Goal: Register for event/course

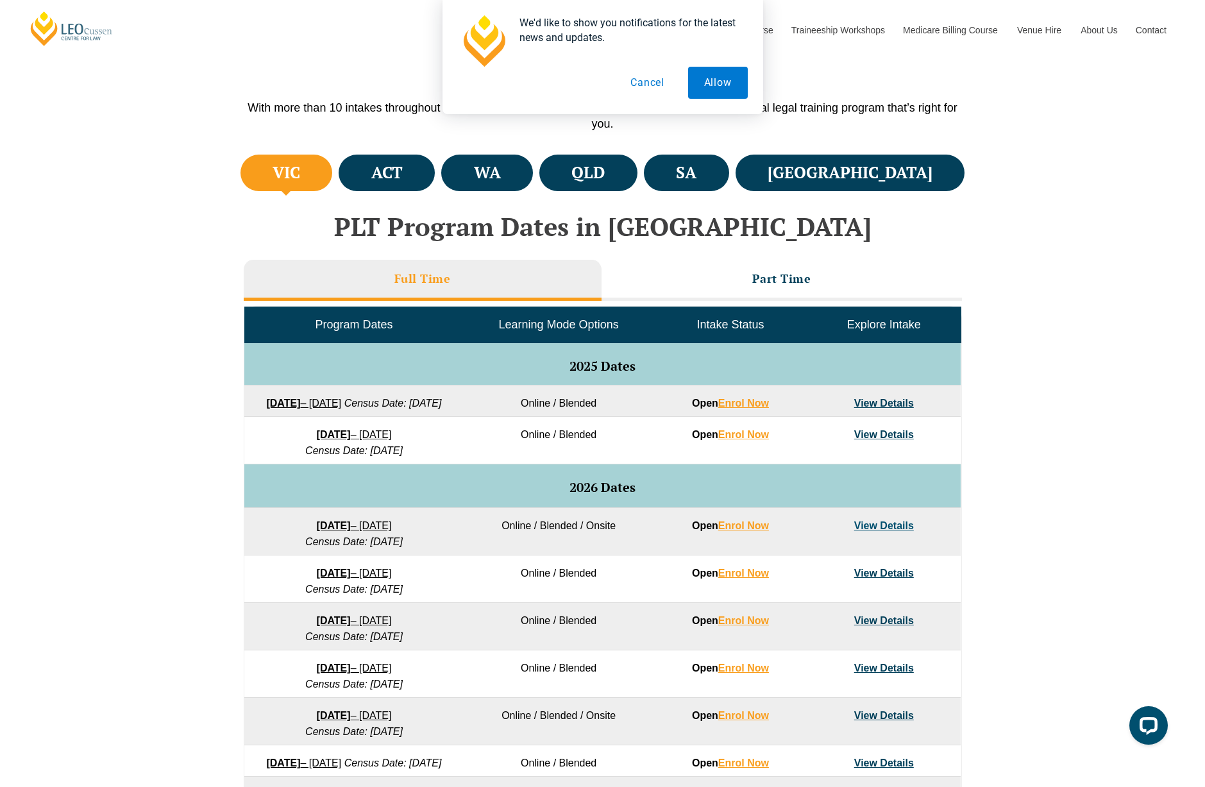
click at [341, 401] on link "22 September 2025 – 20 February 2026" at bounding box center [303, 402] width 75 height 11
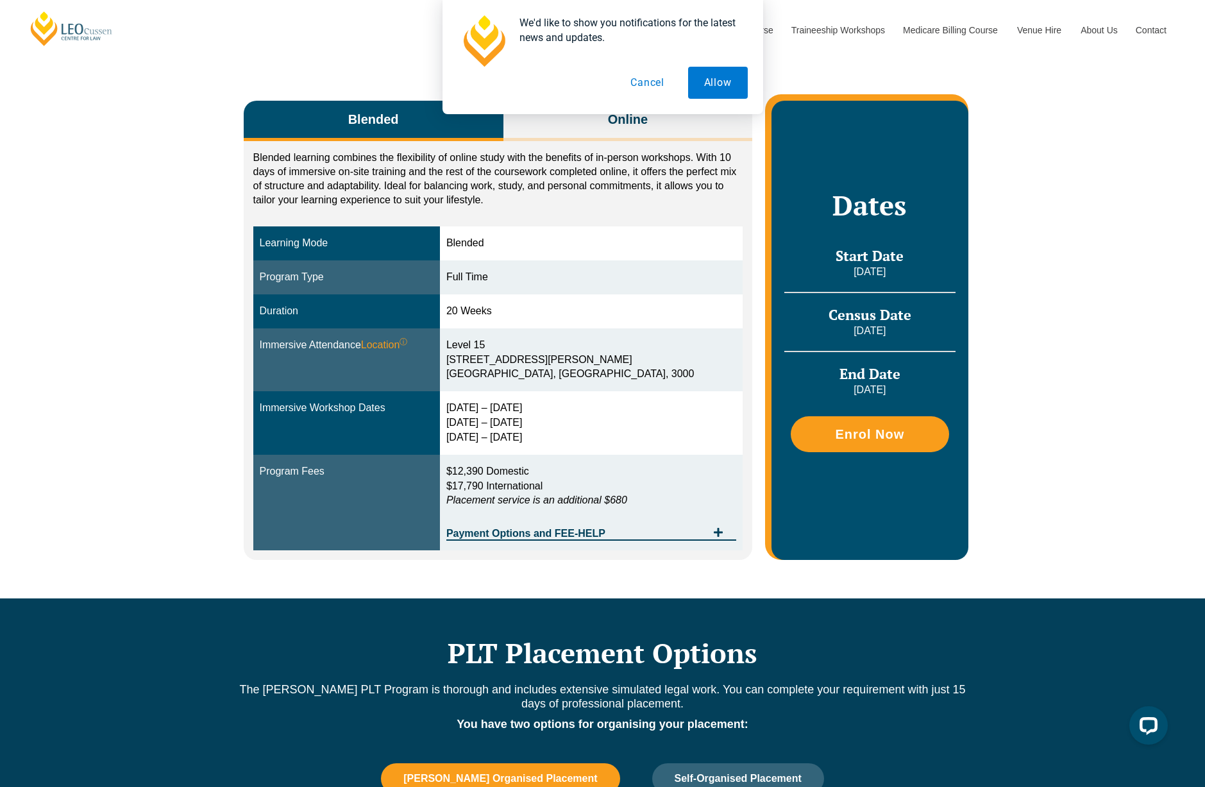
scroll to position [192, 0]
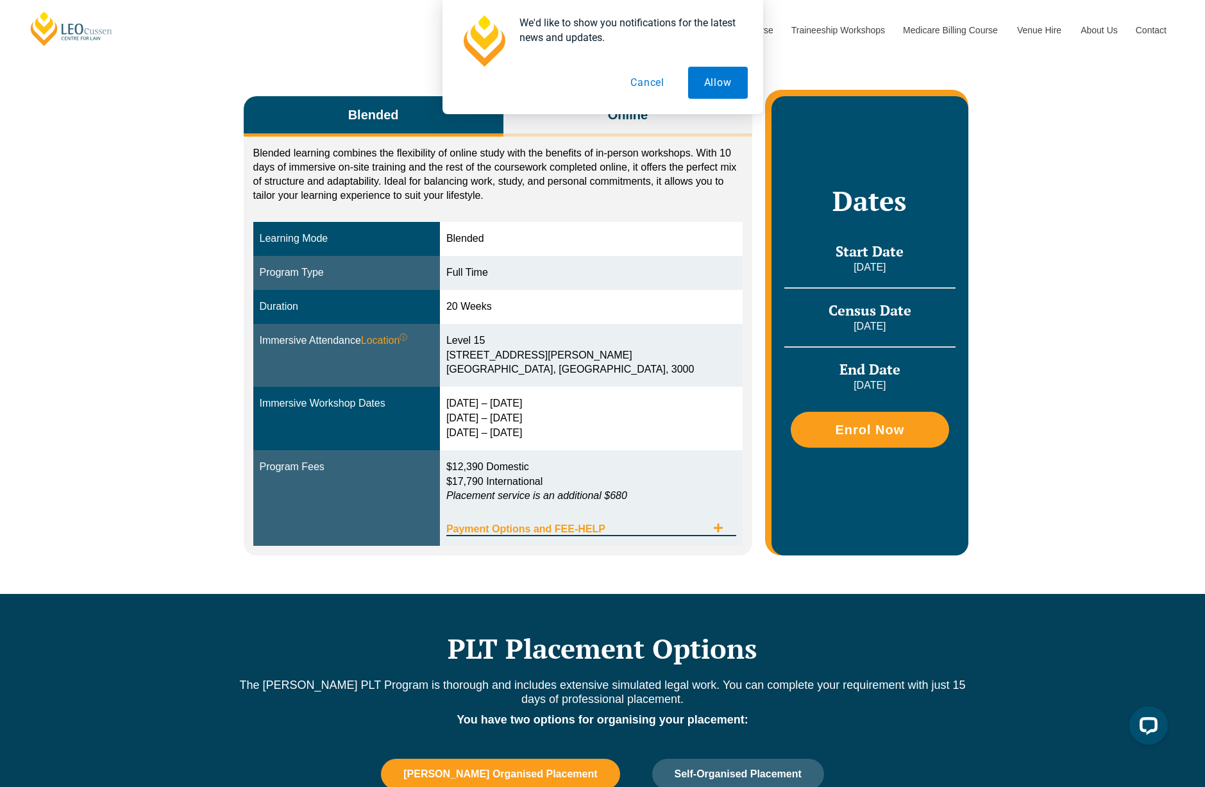
click at [634, 530] on span "Payment Options and FEE-HELP" at bounding box center [576, 529] width 260 height 10
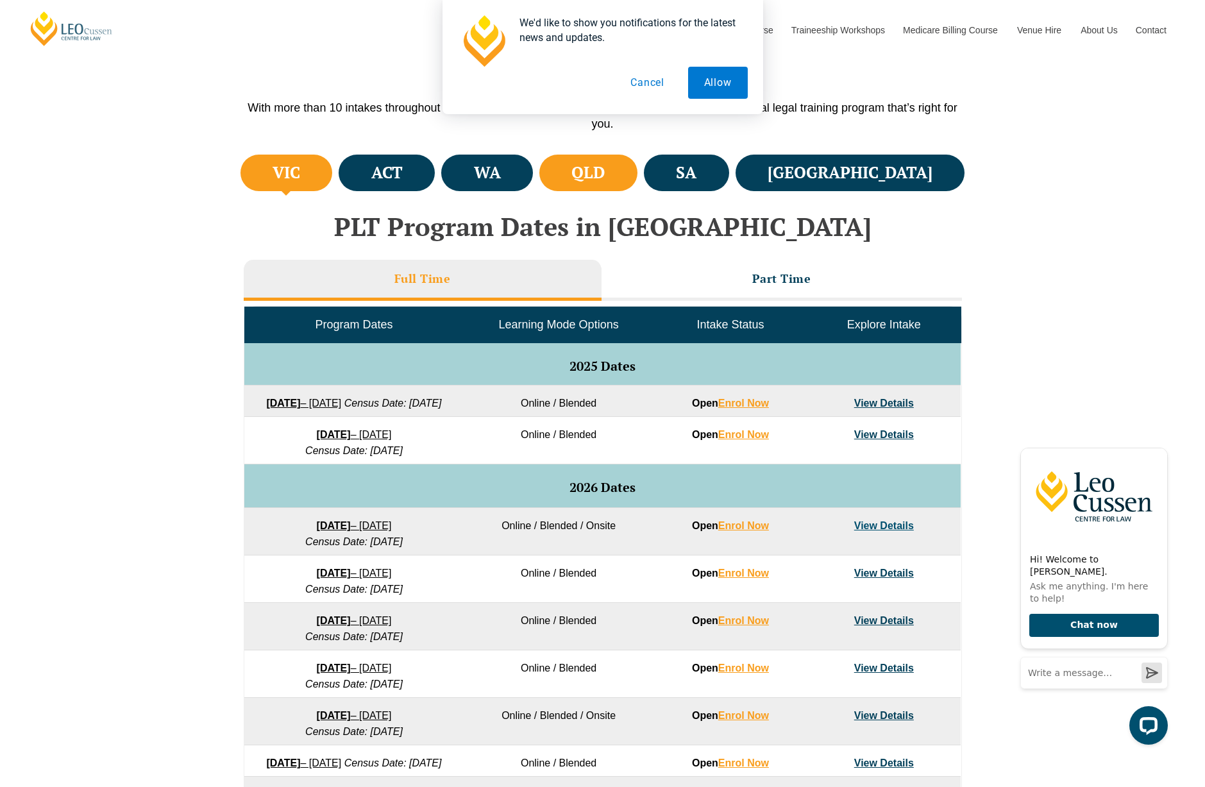
click at [637, 179] on li "QLD" at bounding box center [588, 172] width 98 height 37
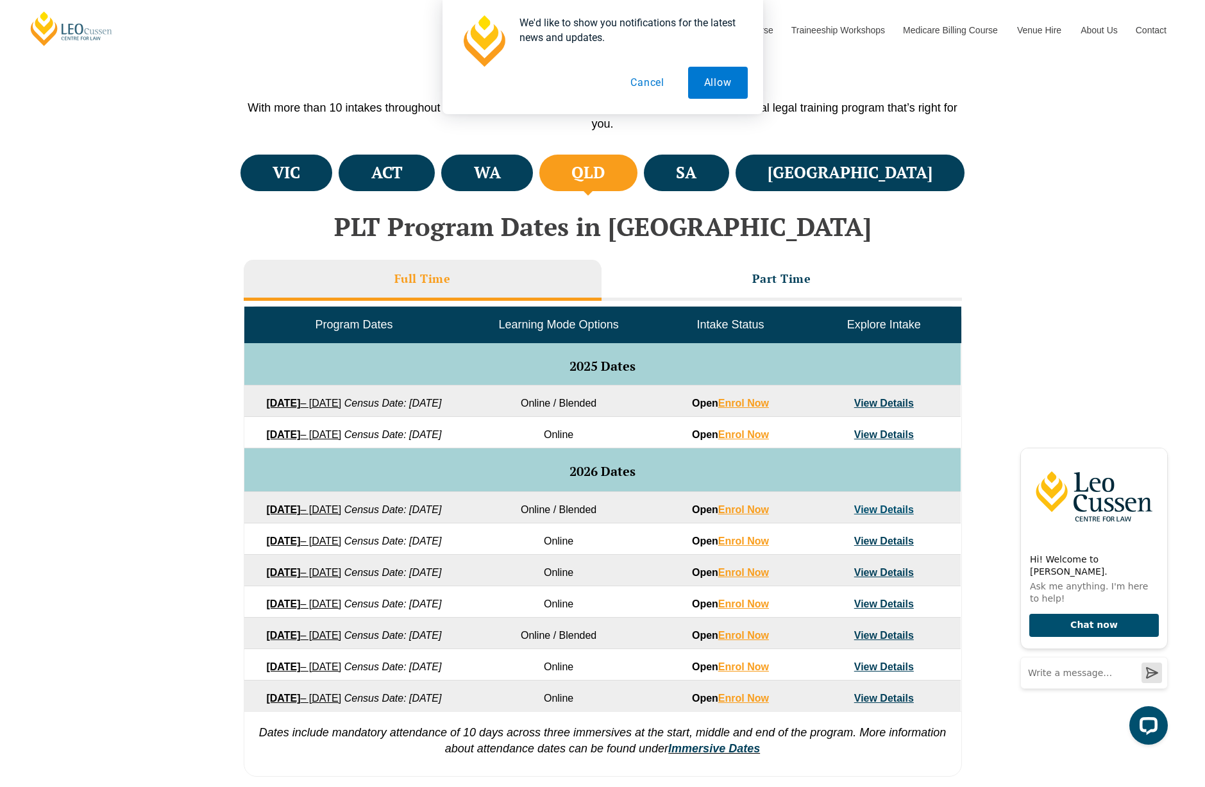
click at [341, 403] on link "22 September 2025 – 20 February 2026" at bounding box center [303, 402] width 75 height 11
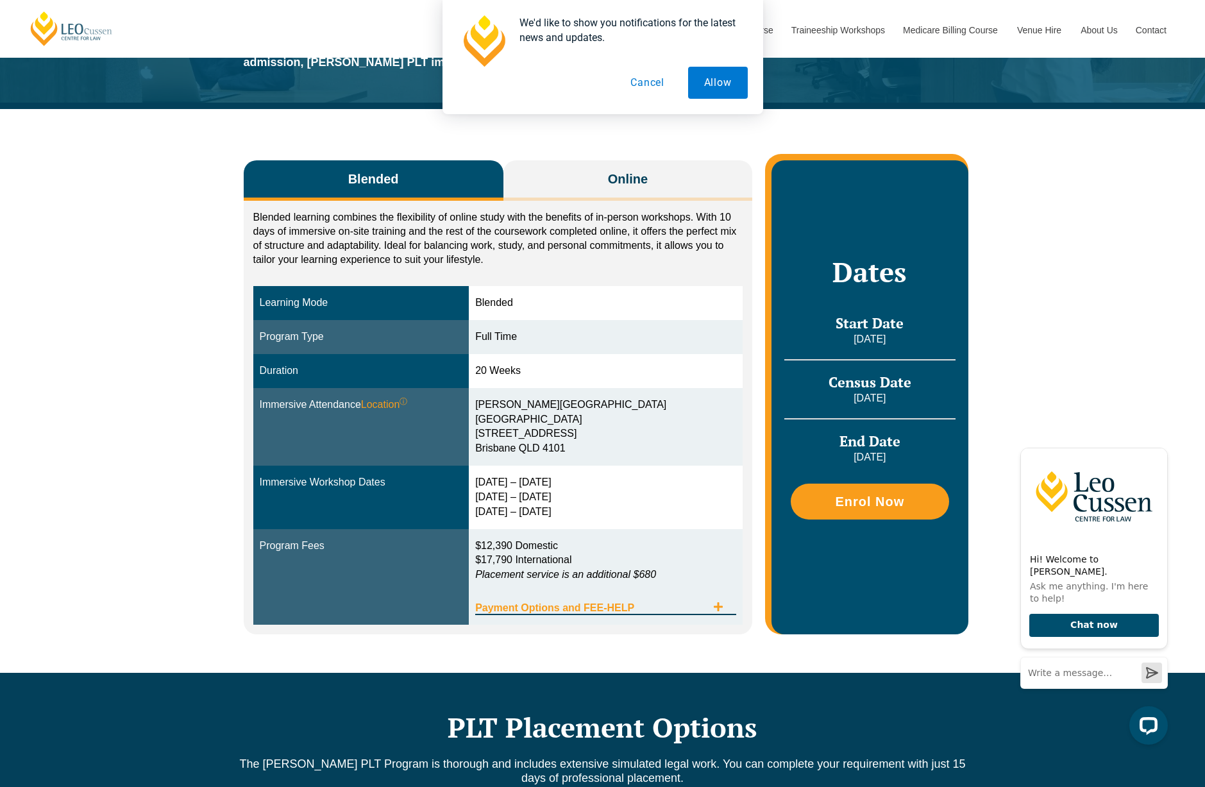
click at [708, 606] on span "Tabs. Open items with Enter or Space, close with Escape and navigate using the …" at bounding box center [717, 607] width 23 height 12
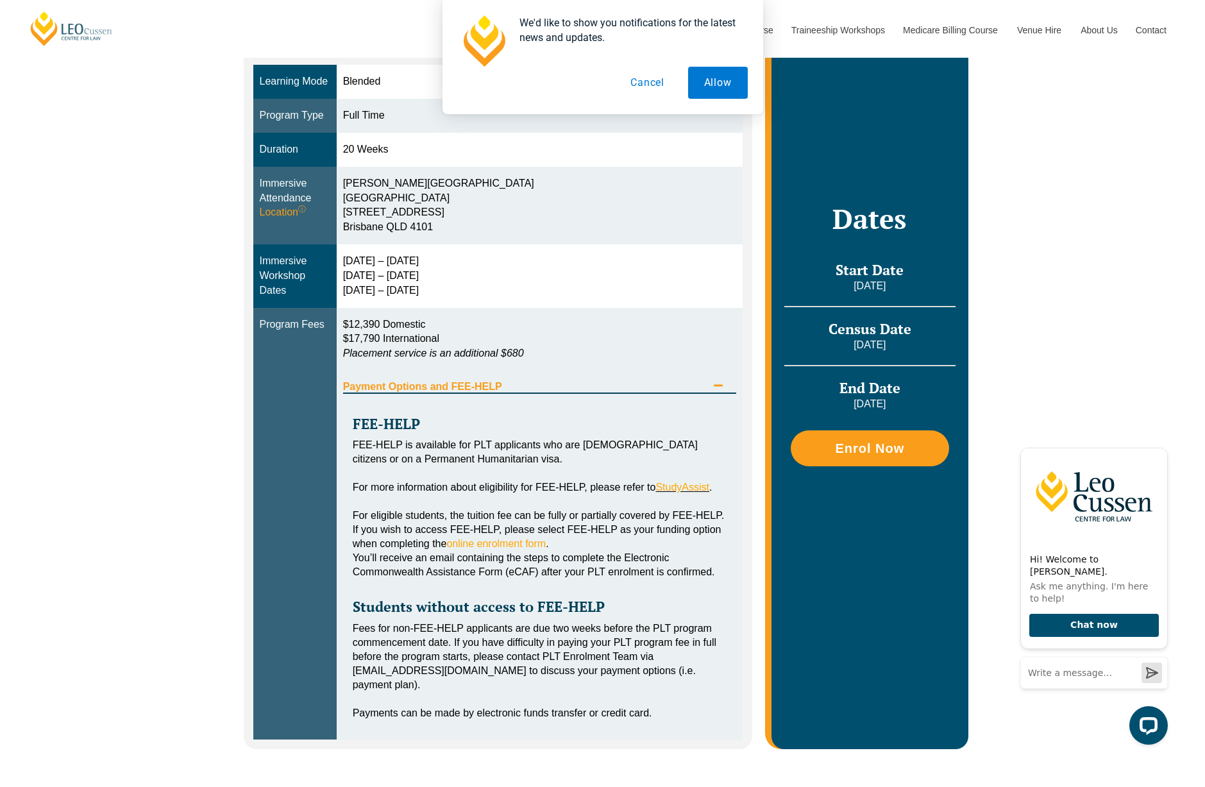
scroll to position [385, 0]
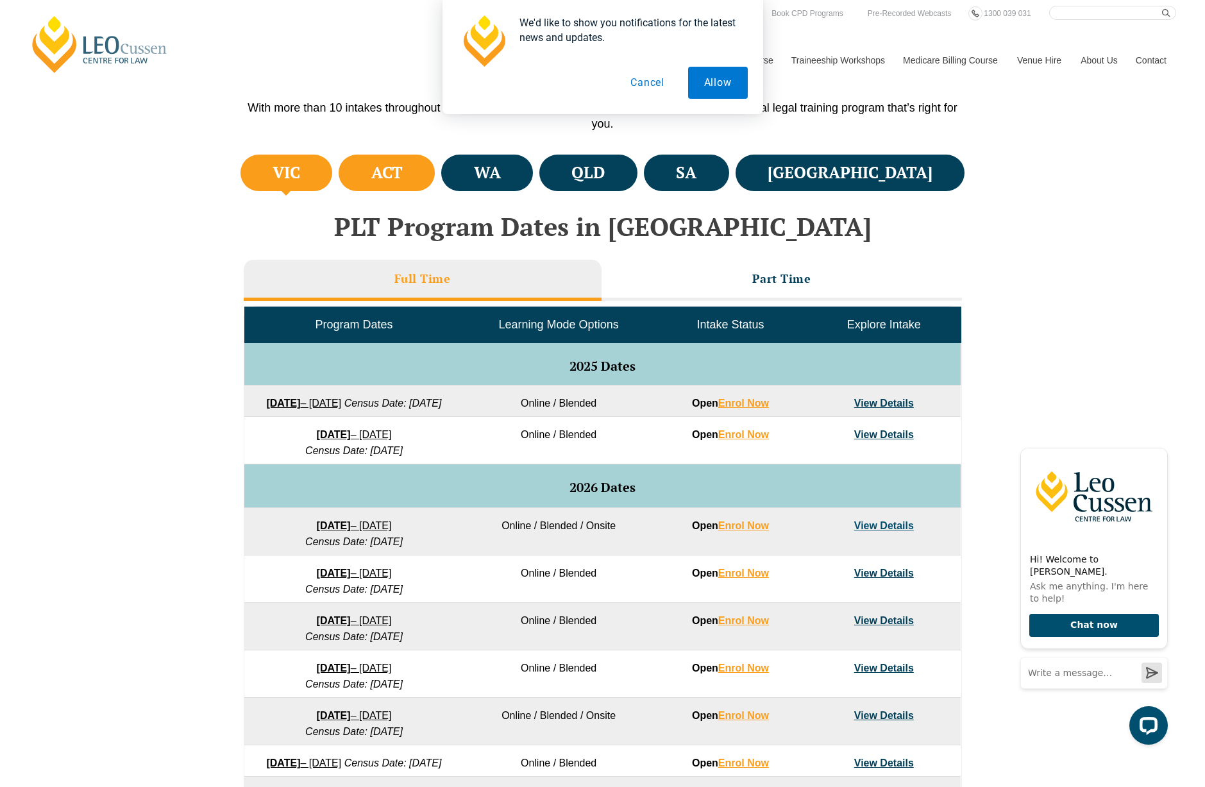
click at [435, 176] on li "ACT" at bounding box center [386, 172] width 96 height 37
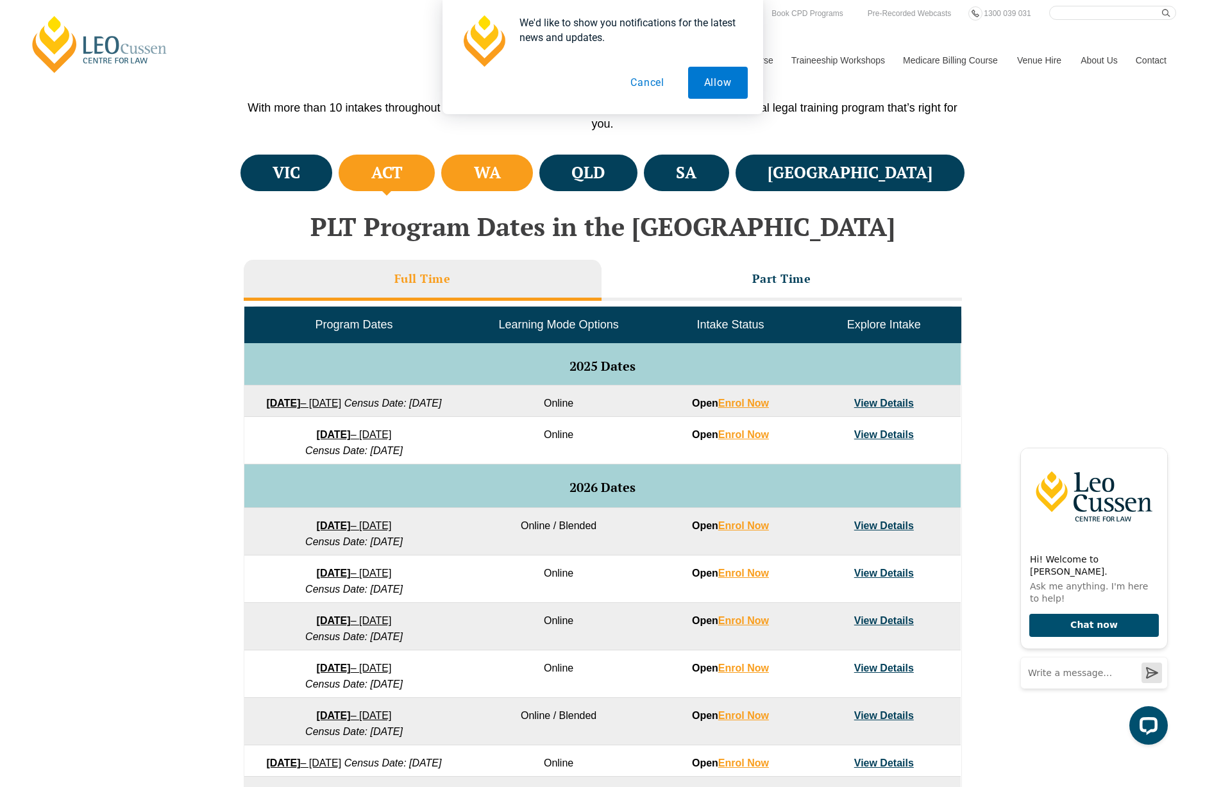
click at [533, 175] on li "WA" at bounding box center [487, 172] width 92 height 37
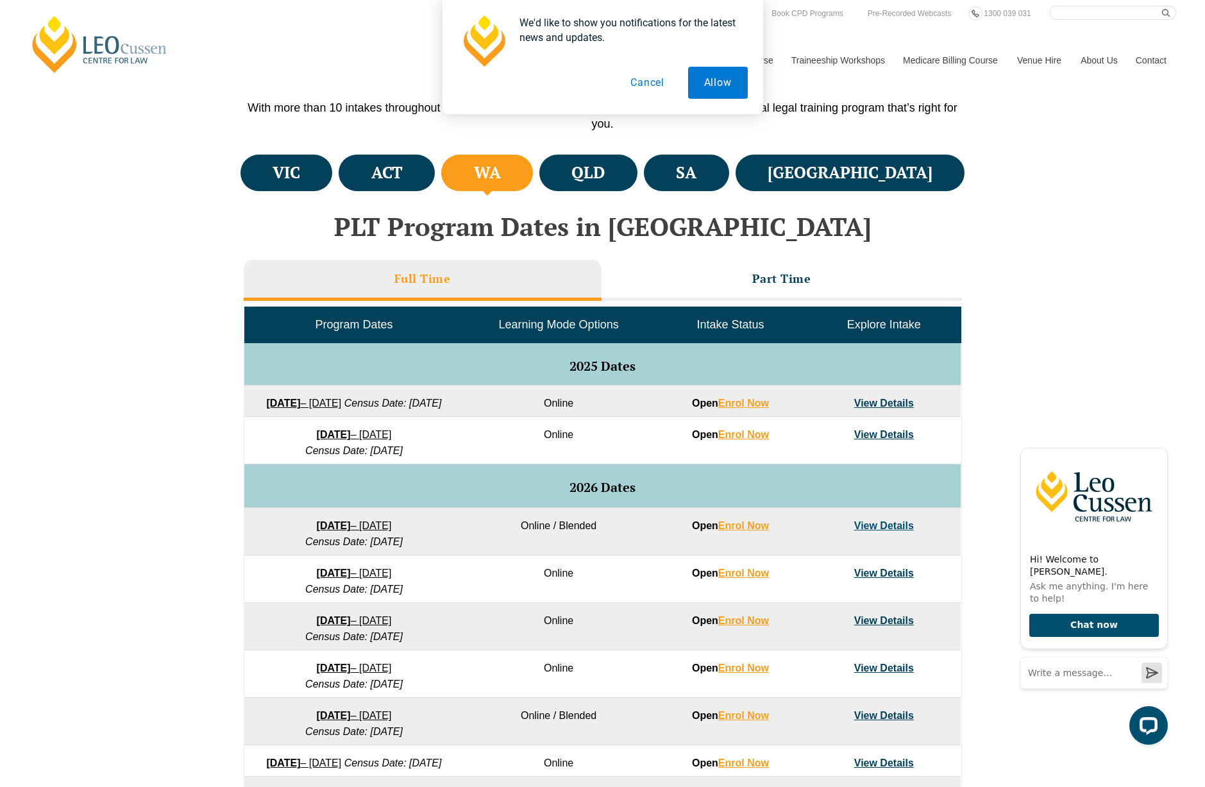
click at [727, 176] on ul "VIC ACT WA QLD SA NSW" at bounding box center [602, 172] width 731 height 43
drag, startPoint x: 894, startPoint y: 140, endPoint x: 901, endPoint y: 156, distance: 17.8
drag, startPoint x: 901, startPoint y: 156, endPoint x: 912, endPoint y: 171, distance: 17.8
click at [915, 167] on h4 "[GEOGRAPHIC_DATA]" at bounding box center [849, 172] width 165 height 21
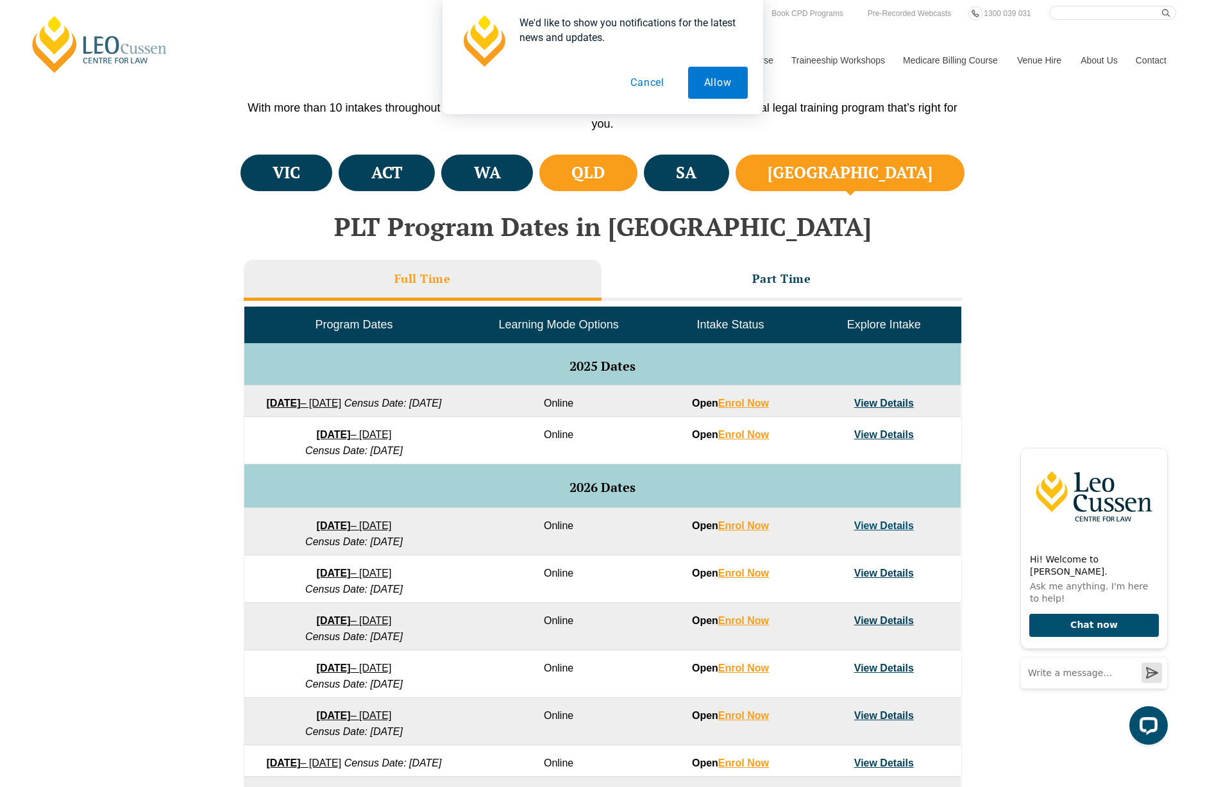
click at [637, 182] on li "QLD" at bounding box center [588, 172] width 98 height 37
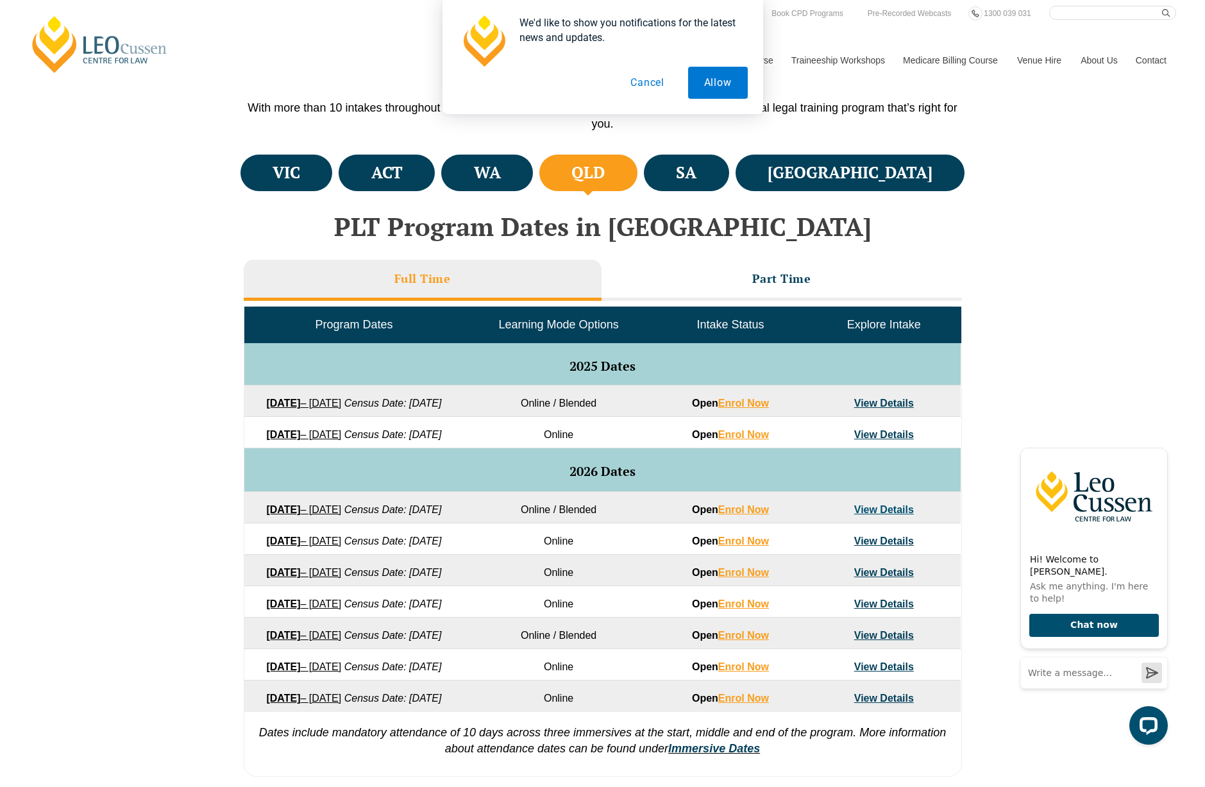
click at [341, 401] on link "22 September 2025 – 20 February 2026" at bounding box center [303, 402] width 75 height 11
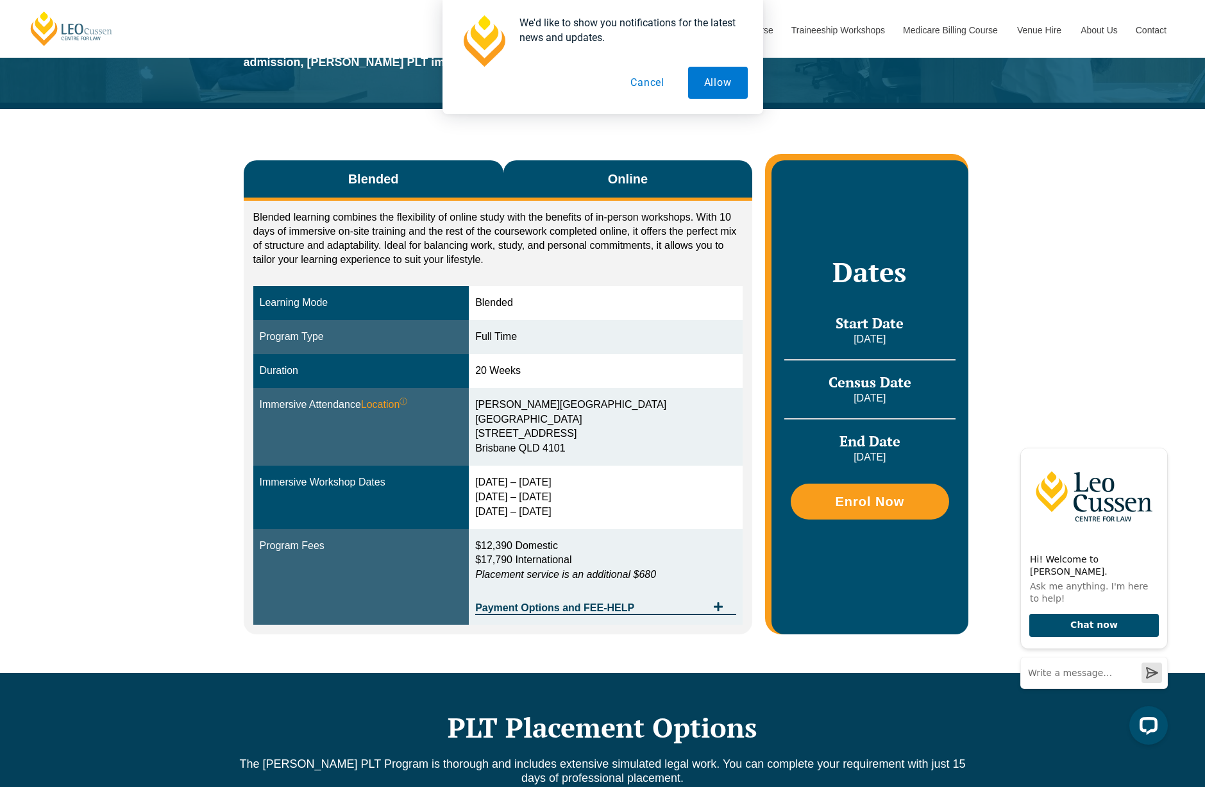
click at [620, 187] on span "Online" at bounding box center [628, 179] width 40 height 18
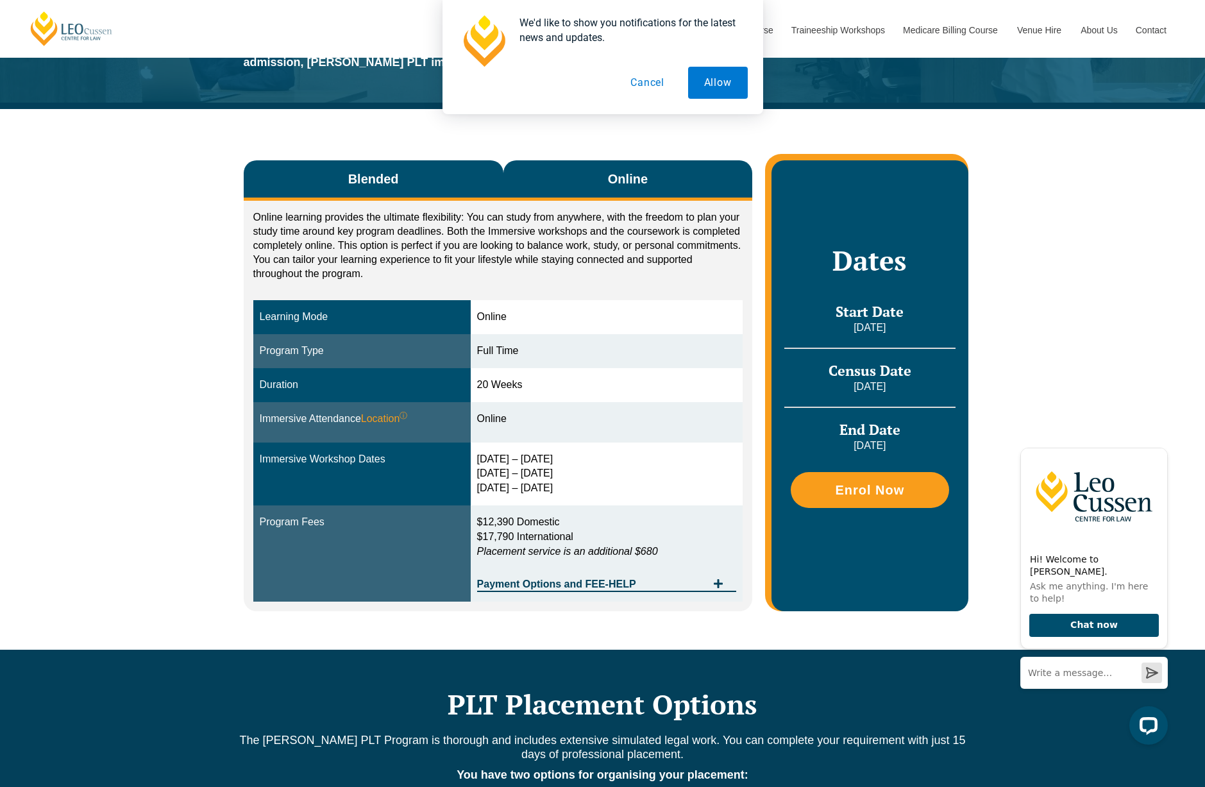
click at [405, 187] on button "Blended" at bounding box center [374, 180] width 260 height 40
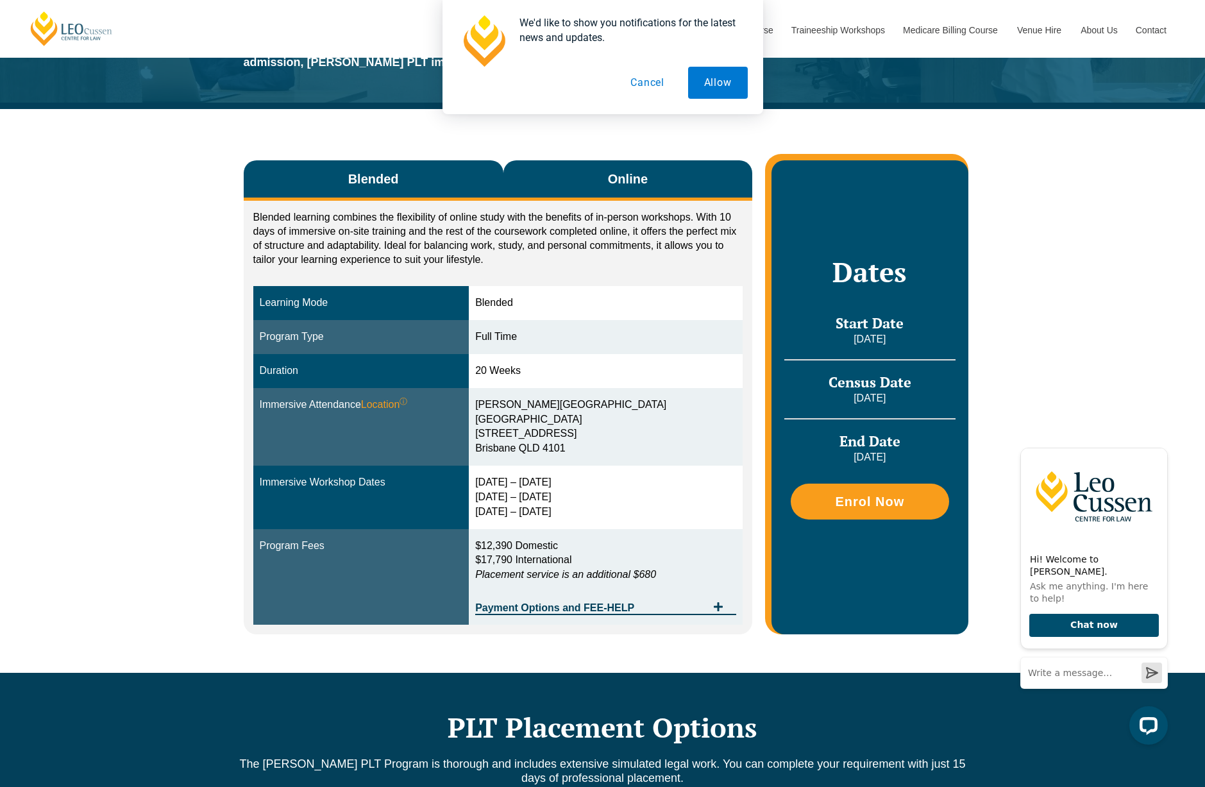
click at [554, 180] on button "Online" at bounding box center [627, 180] width 249 height 40
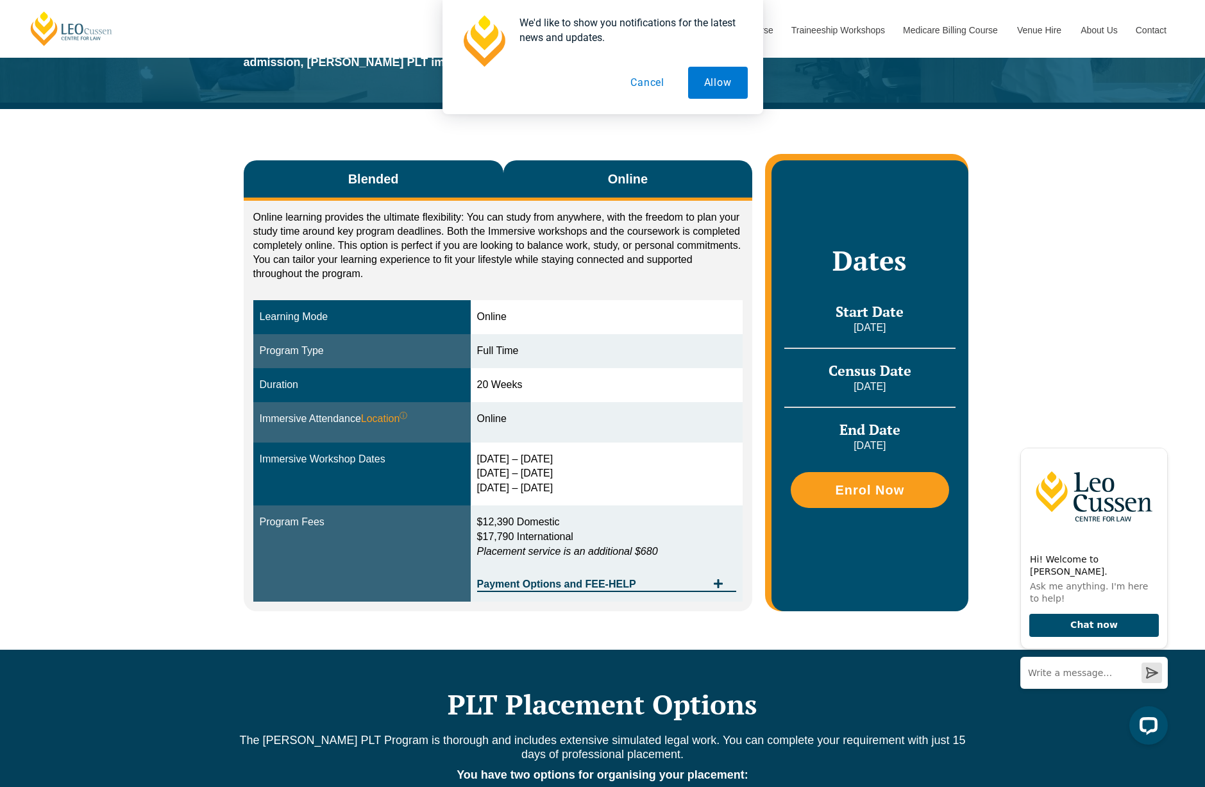
click at [441, 180] on button "Blended" at bounding box center [374, 180] width 260 height 40
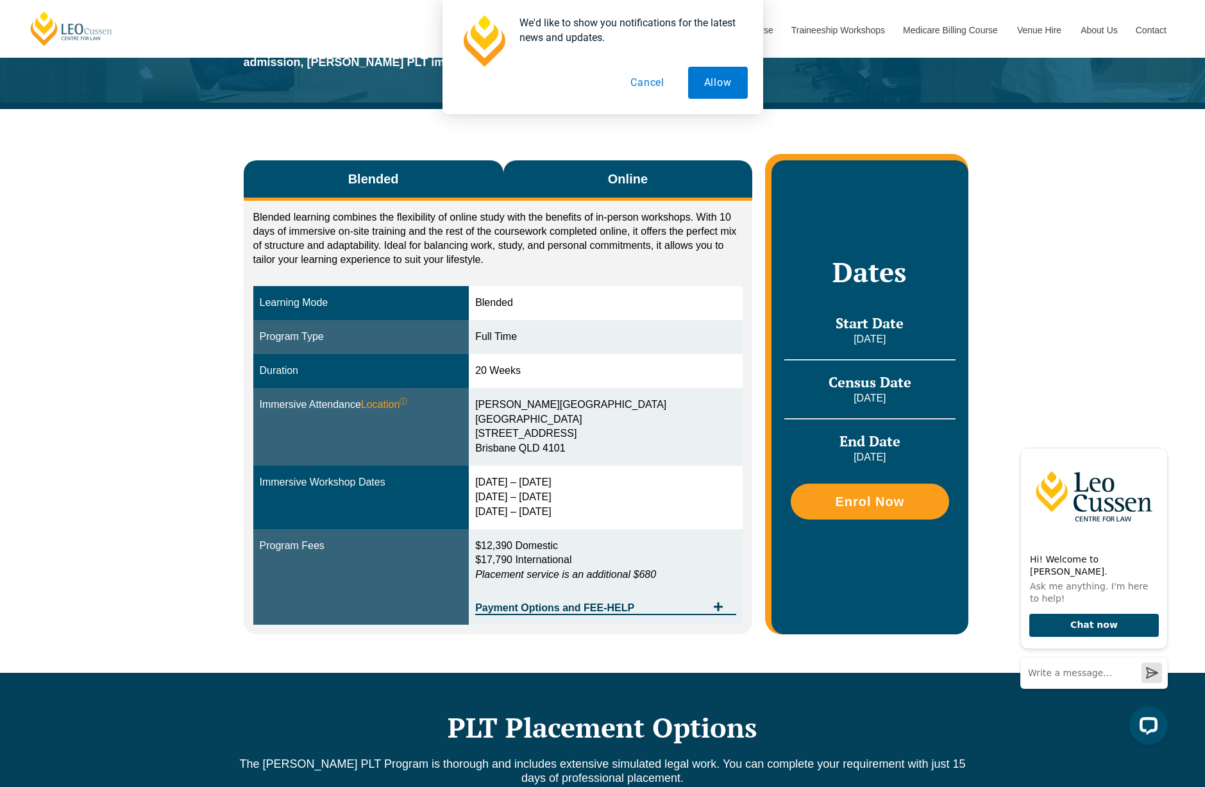
click at [563, 179] on button "Online" at bounding box center [627, 180] width 249 height 40
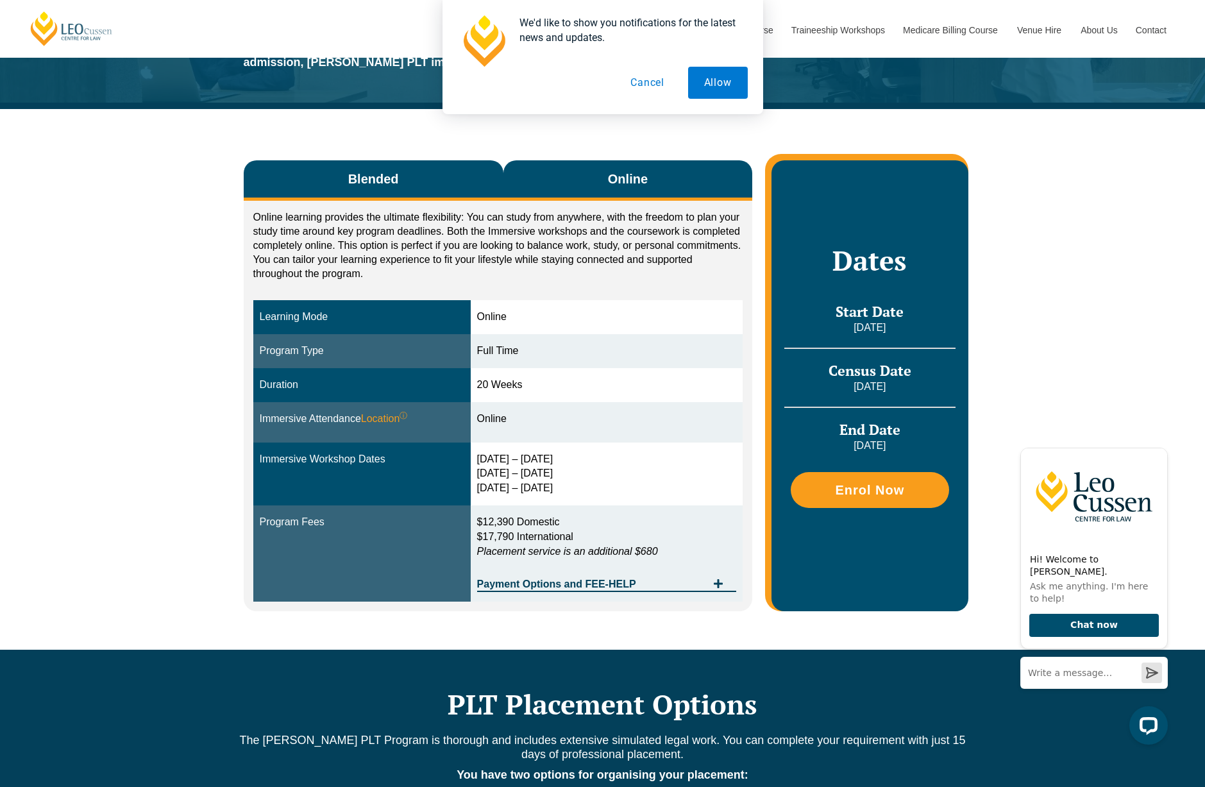
click at [455, 170] on button "Blended" at bounding box center [374, 180] width 260 height 40
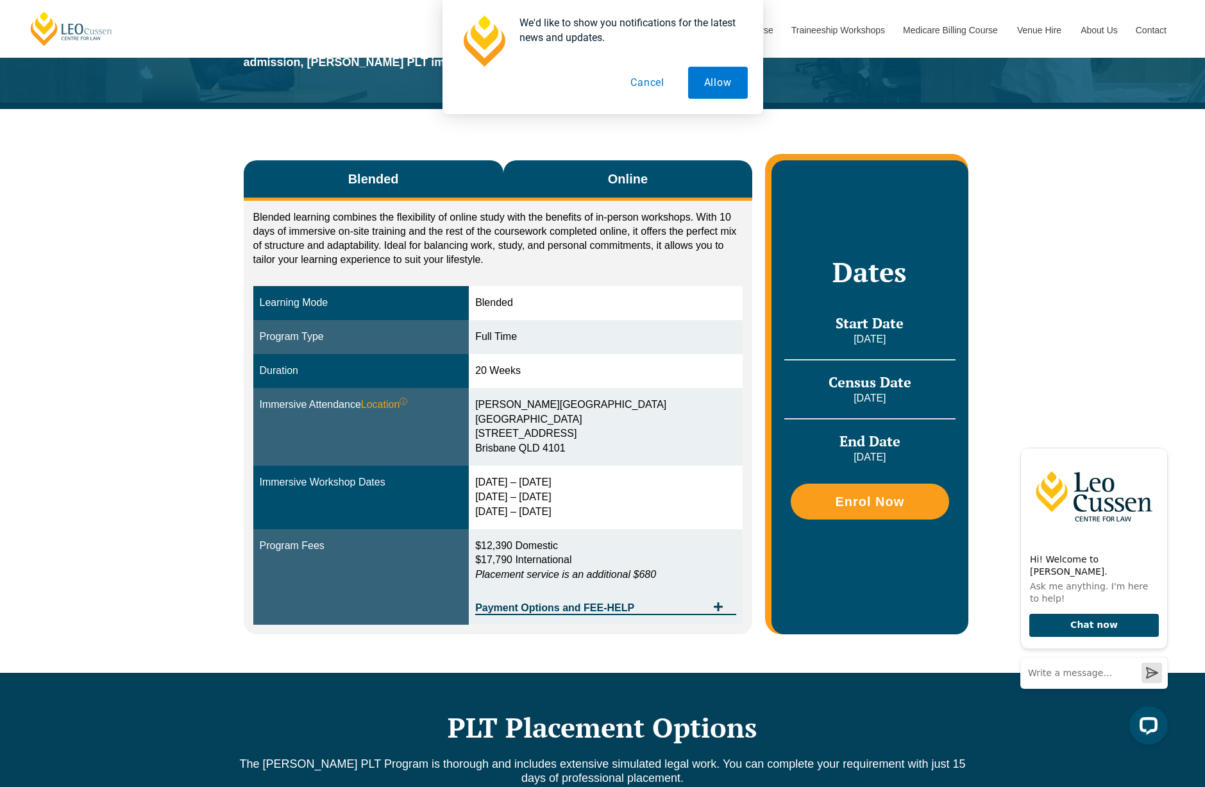
click at [550, 180] on button "Online" at bounding box center [627, 180] width 249 height 40
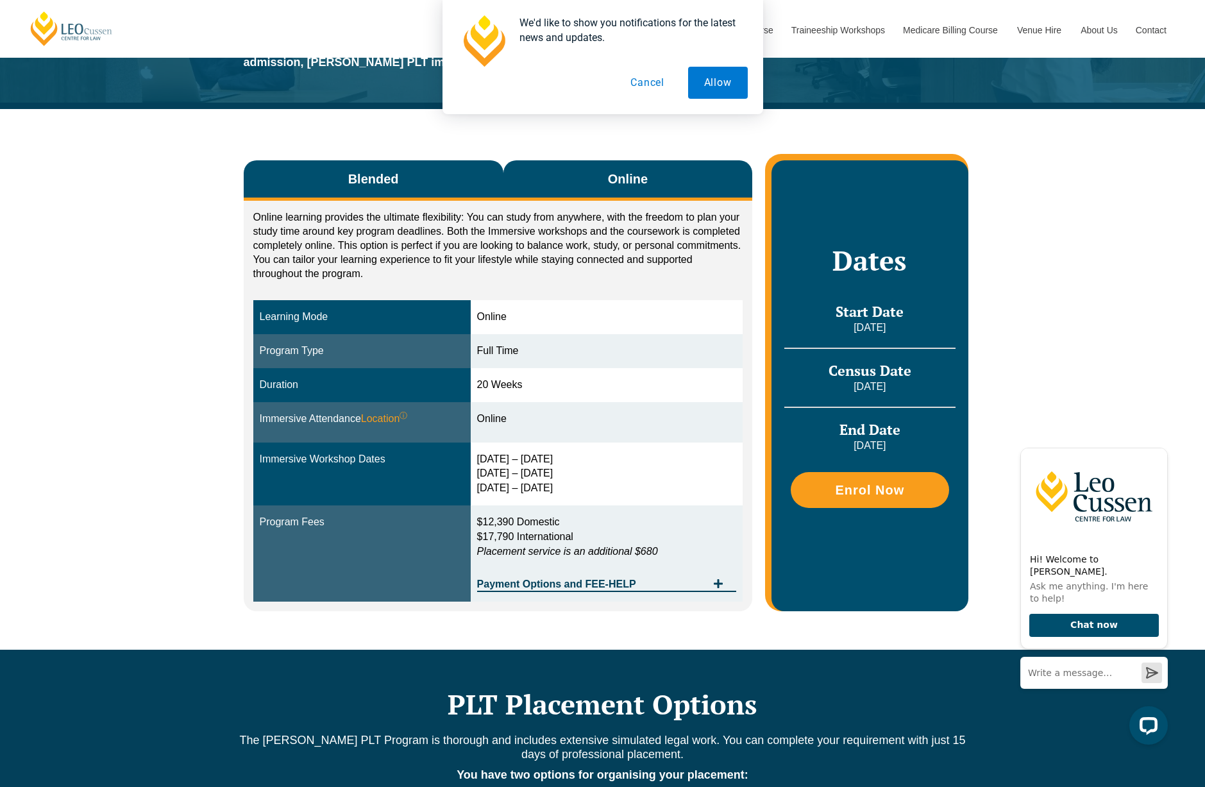
click at [456, 173] on button "Blended" at bounding box center [374, 180] width 260 height 40
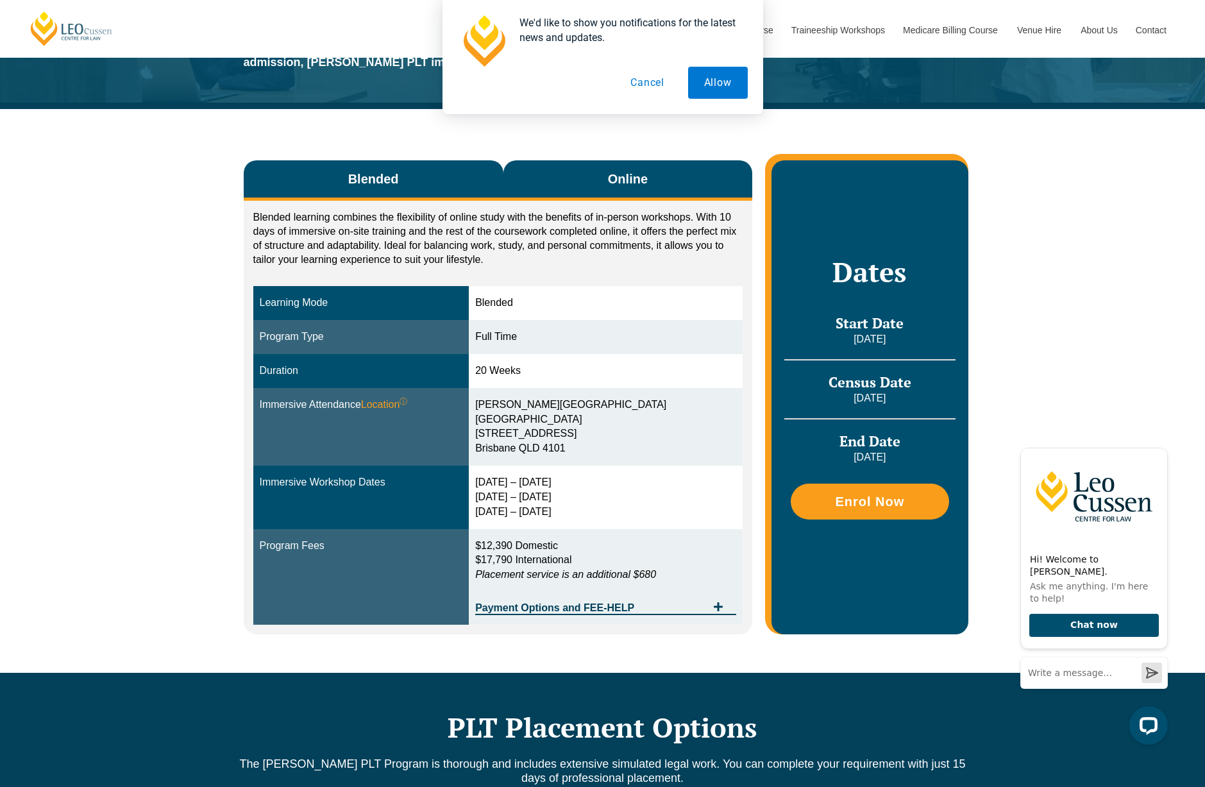
click at [542, 174] on button "Online" at bounding box center [627, 180] width 249 height 40
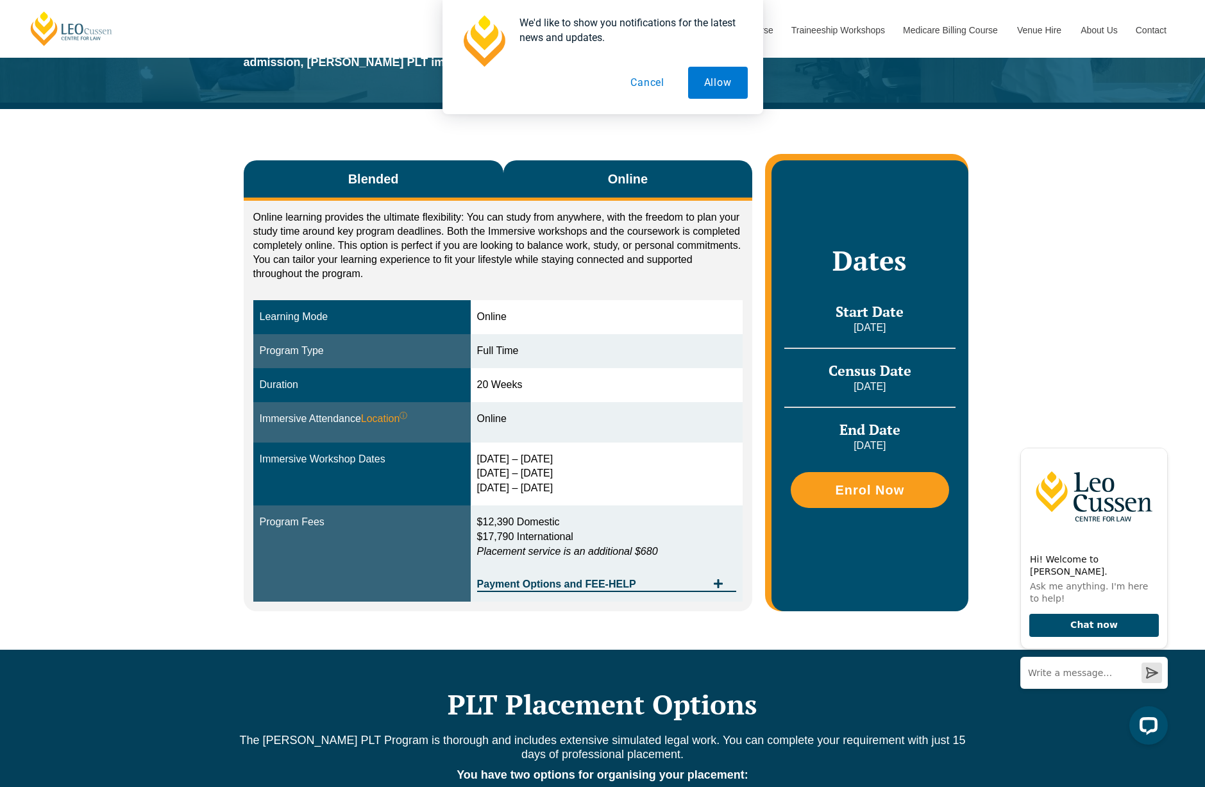
click at [446, 178] on button "Blended" at bounding box center [374, 180] width 260 height 40
